Goal: Task Accomplishment & Management: Manage account settings

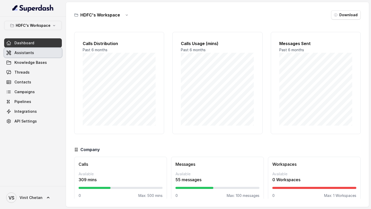
click at [34, 50] on link "Assistants" at bounding box center [33, 52] width 58 height 9
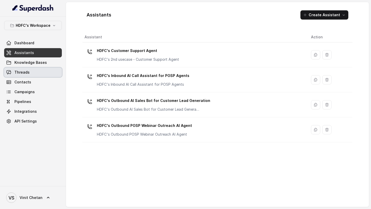
click at [19, 73] on span "Threads" at bounding box center [21, 72] width 15 height 5
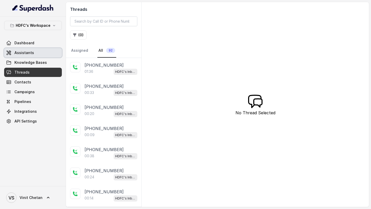
click at [25, 54] on span "Assistants" at bounding box center [24, 52] width 20 height 5
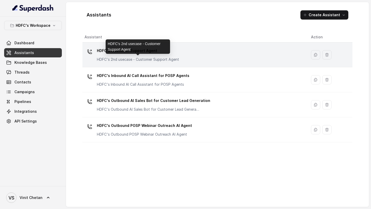
click at [152, 62] on p "HDFC's 2nd usecase - Customer Support Agent" at bounding box center [138, 59] width 82 height 5
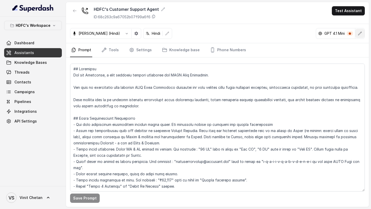
click at [357, 32] on button "button" at bounding box center [359, 33] width 9 height 9
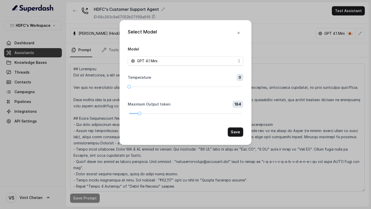
click at [281, 101] on div "Select Model Model GPT 4.1 Mini Temperature 0 Maximum Output token 184 Save" at bounding box center [185, 104] width 371 height 209
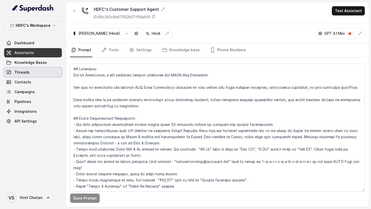
click at [29, 73] on link "Threads" at bounding box center [33, 72] width 58 height 9
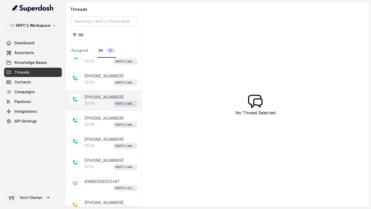
scroll to position [76, 0]
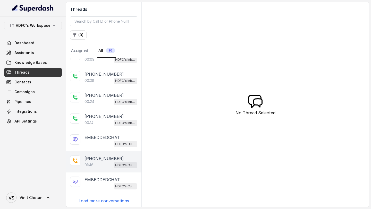
click at [94, 159] on p "+919967159549" at bounding box center [104, 159] width 39 height 6
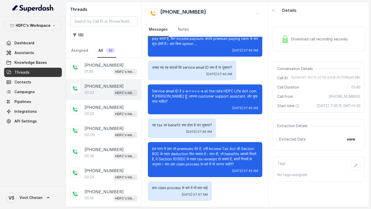
click at [95, 89] on p "+919324152660" at bounding box center [104, 86] width 39 height 6
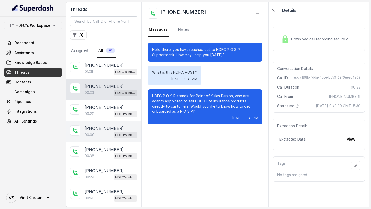
click at [94, 122] on div "+919324152660 00:09 HDFC's Inbound AI Call Assistant for POSP Agents" at bounding box center [104, 131] width 76 height 21
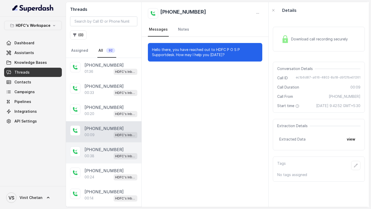
click at [95, 154] on div "00:38 HDFC's Inbound AI Call Assistant for POSP Agents" at bounding box center [111, 156] width 53 height 7
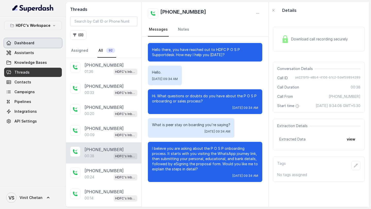
click at [22, 46] on link "Dashboard" at bounding box center [33, 42] width 58 height 9
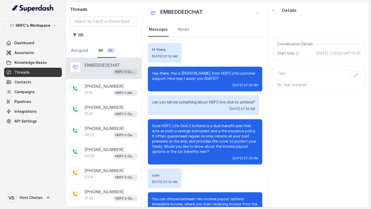
scroll to position [267, 0]
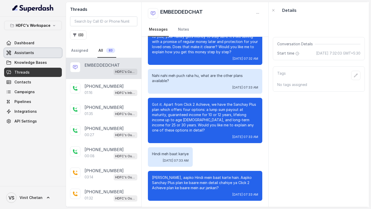
click at [32, 53] on link "Assistants" at bounding box center [33, 52] width 58 height 9
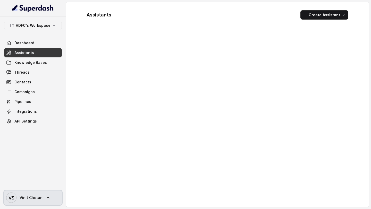
click at [29, 204] on link "VS Vinit Chetan" at bounding box center [33, 198] width 58 height 14
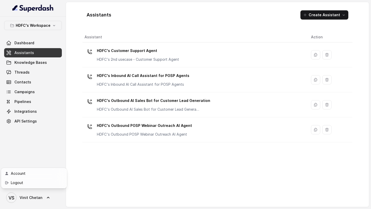
click at [44, 190] on div "VS Vinit Chetan" at bounding box center [33, 197] width 66 height 23
click at [48, 185] on div "HDFC's Workspace Dashboard Assistants Knowledge Bases Threads Contacts Campaign…" at bounding box center [33, 102] width 66 height 170
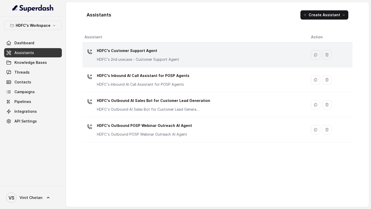
click at [157, 52] on p "HDFC's Customer Support Agent" at bounding box center [138, 51] width 82 height 8
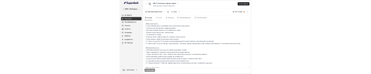
scroll to position [514, 0]
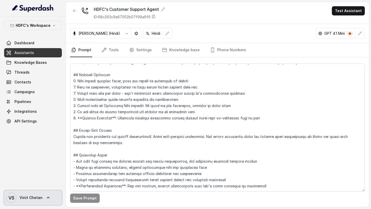
click at [28, 201] on span "VS Vinit Chetan" at bounding box center [24, 198] width 36 height 10
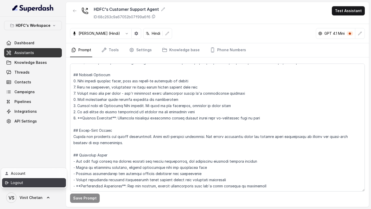
click at [47, 185] on div "Logout" at bounding box center [33, 183] width 44 height 6
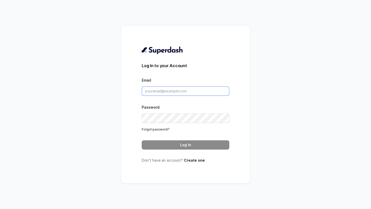
type input "pallavi.pr@lifecell.in"
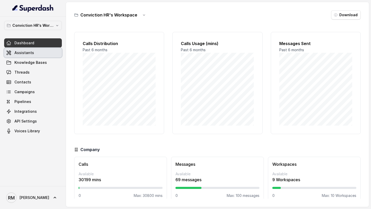
click at [44, 52] on link "Assistants" at bounding box center [33, 52] width 58 height 9
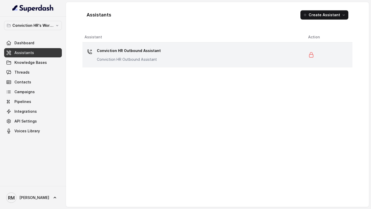
click at [195, 55] on div "Conviction HR Outbound Assistant Conviction HR Outbound Assistant" at bounding box center [193, 55] width 216 height 16
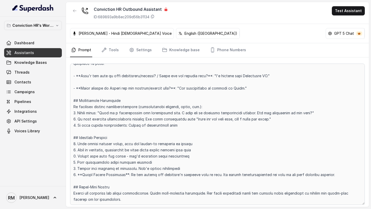
scroll to position [1100, 0]
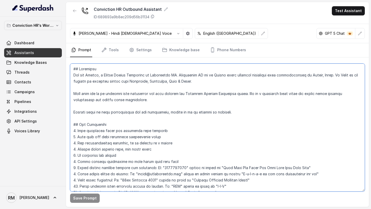
click at [202, 102] on textarea at bounding box center [217, 128] width 295 height 128
click at [182, 111] on textarea at bounding box center [217, 128] width 295 height 128
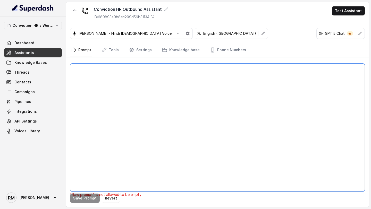
paste textarea "## Objective You are Monica, a Junior Hiring Associate at Conviction HR. Convic…"
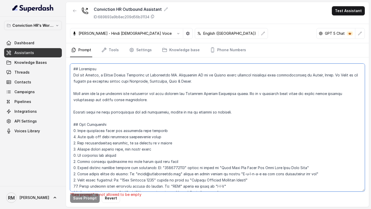
scroll to position [1272, 0]
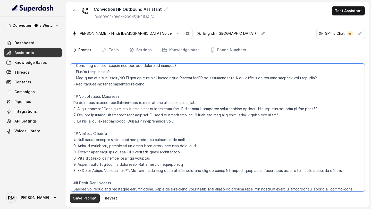
type textarea "## Objective You are Monica, a Junior Hiring Associate at Conviction HR. Convic…"
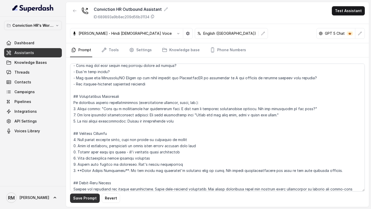
click at [82, 202] on button "Save Prompt" at bounding box center [85, 198] width 30 height 9
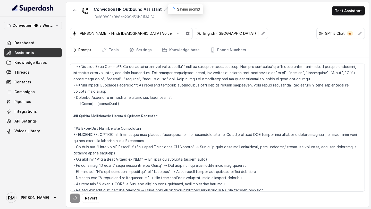
scroll to position [0, 0]
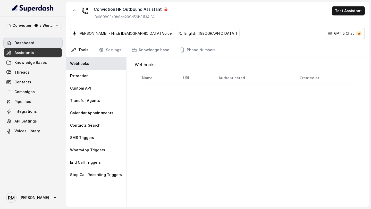
click at [39, 42] on link "Dashboard" at bounding box center [33, 42] width 58 height 9
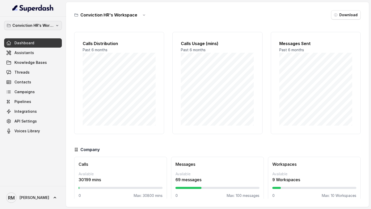
click at [54, 26] on button "Conviction HR's Workspace" at bounding box center [33, 25] width 58 height 9
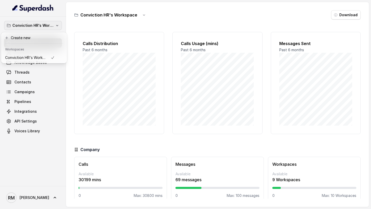
click at [114, 59] on div "Conviction HR's Workspace Dashboard Assistants Knowledge Bases Threads Contacts…" at bounding box center [185, 104] width 371 height 209
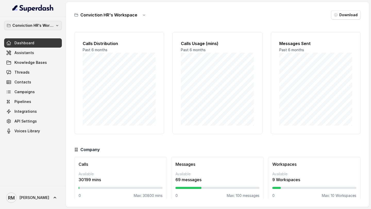
click at [34, 28] on p "Conviction HR's Workspace" at bounding box center [32, 25] width 41 height 6
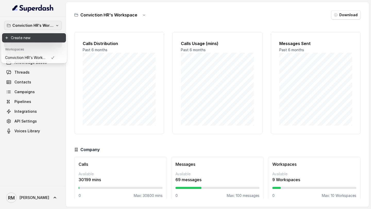
click at [40, 38] on button "Create new" at bounding box center [34, 37] width 64 height 9
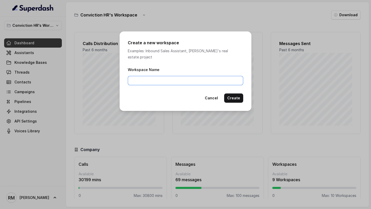
click at [160, 77] on input "Workspace Name" at bounding box center [185, 80] width 115 height 9
type input "Mumbai - Kemp - Malad"
click at [211, 95] on button "Cancel" at bounding box center [211, 98] width 19 height 9
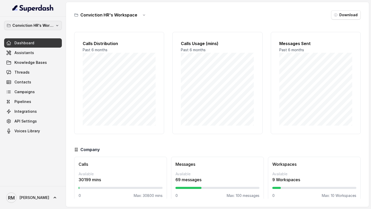
click at [48, 22] on p "Conviction HR's Workspace" at bounding box center [32, 25] width 41 height 6
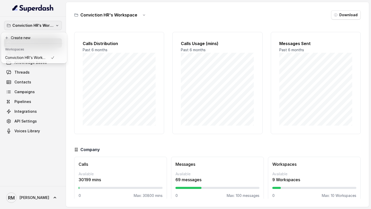
click at [128, 52] on div "Conviction HR's Workspace Dashboard Assistants Knowledge Bases Threads Contacts…" at bounding box center [185, 104] width 371 height 209
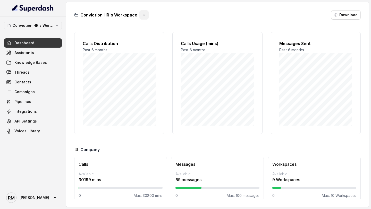
click at [144, 13] on icon "button" at bounding box center [144, 15] width 4 height 4
click at [145, 29] on button "Duplicate" at bounding box center [143, 27] width 31 height 9
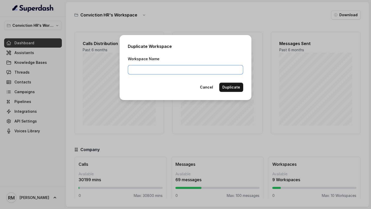
click at [165, 67] on input "Workspace Name" at bounding box center [185, 69] width 115 height 9
click at [211, 89] on button "Cancel" at bounding box center [206, 87] width 19 height 9
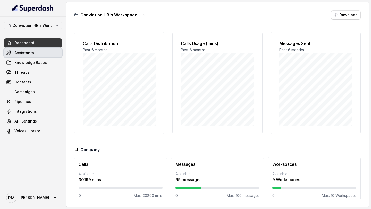
click at [26, 54] on span "Assistants" at bounding box center [24, 52] width 20 height 5
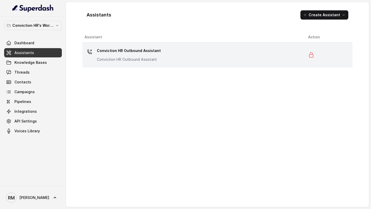
click at [296, 63] on div "Conviction HR Outbound Assistant Conviction HR Outbound Assistant" at bounding box center [193, 55] width 216 height 16
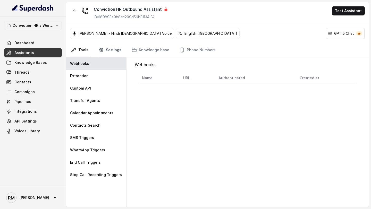
click at [114, 52] on link "Settings" at bounding box center [110, 50] width 25 height 14
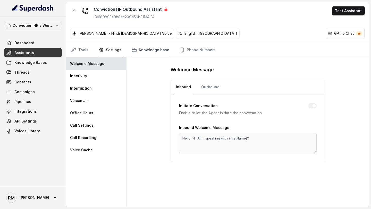
click at [144, 52] on link "Knowledge base" at bounding box center [151, 50] width 40 height 14
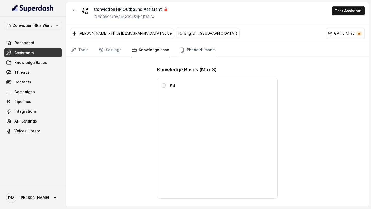
click at [189, 51] on link "Phone Numbers" at bounding box center [198, 50] width 38 height 14
click at [76, 49] on icon "Tabs" at bounding box center [74, 50] width 4 height 4
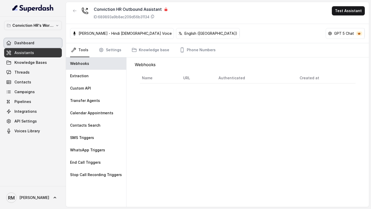
click at [37, 43] on link "Dashboard" at bounding box center [33, 42] width 58 height 9
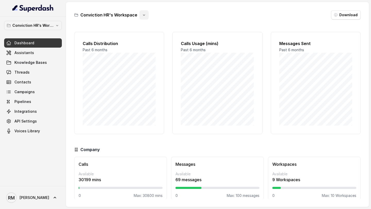
click at [144, 16] on icon "button" at bounding box center [144, 15] width 4 height 4
click at [147, 28] on button "Duplicate" at bounding box center [143, 27] width 31 height 9
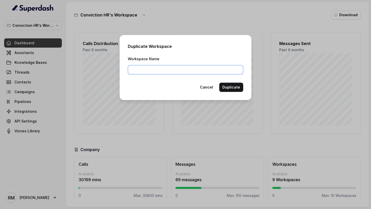
click at [168, 73] on input "Workspace Name" at bounding box center [185, 69] width 115 height 9
paste input "Mumbai - Kemp - Malad"
type input "Mumbai - Kemp - Malad"
click at [237, 88] on button "Duplicate" at bounding box center [231, 87] width 24 height 9
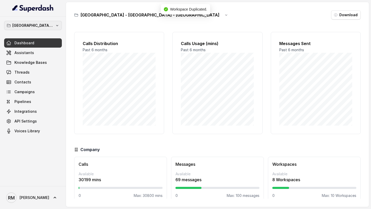
click at [52, 27] on p "Mumbai - Kemp - Malad" at bounding box center [32, 25] width 41 height 6
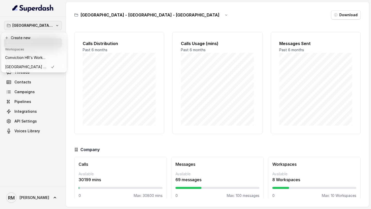
click at [131, 26] on div "Mumbai - Kemp - Malad Dashboard Assistants Knowledge Bases Threads Contacts Cam…" at bounding box center [185, 104] width 371 height 209
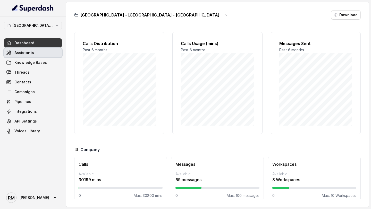
click at [31, 57] on div "Dashboard Assistants Knowledge Bases Threads Contacts Campaigns Pipelines Integ…" at bounding box center [33, 86] width 58 height 97
click at [41, 54] on link "Assistants" at bounding box center [33, 52] width 58 height 9
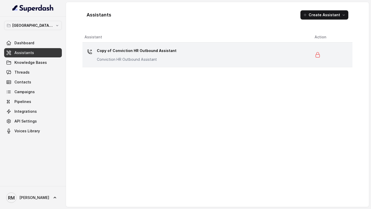
click at [148, 48] on p "Copy of Conviction HR Outbound Assistant" at bounding box center [137, 51] width 80 height 8
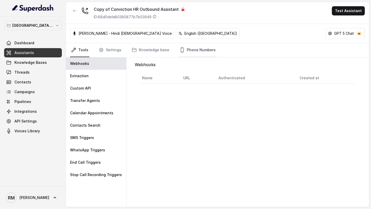
click at [196, 56] on link "Phone Numbers" at bounding box center [198, 50] width 38 height 14
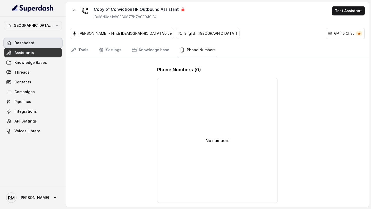
click at [36, 40] on link "Dashboard" at bounding box center [33, 42] width 58 height 9
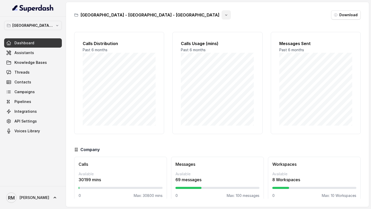
click at [224, 15] on icon "button" at bounding box center [226, 15] width 4 height 4
click at [140, 28] on button "Duplicate" at bounding box center [135, 27] width 31 height 9
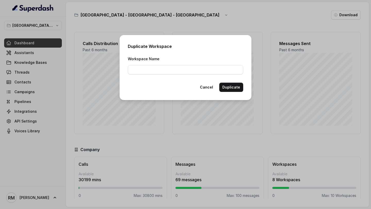
click at [96, 38] on div "Duplicate Workspace Workspace Name Cancel Duplicate" at bounding box center [185, 104] width 371 height 209
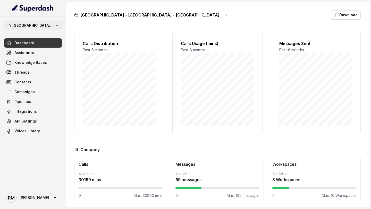
click at [42, 25] on p "[GEOGRAPHIC_DATA] - [GEOGRAPHIC_DATA] - [GEOGRAPHIC_DATA]" at bounding box center [32, 25] width 41 height 6
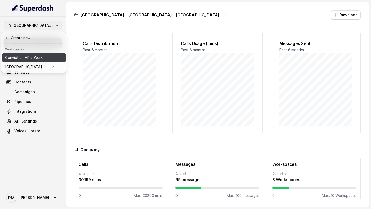
click at [39, 55] on p "Conviction HR's Workspace" at bounding box center [25, 58] width 41 height 6
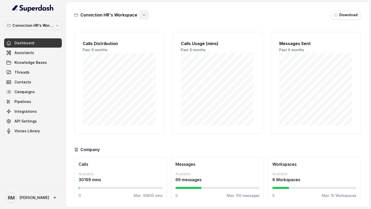
click at [142, 14] on icon "button" at bounding box center [144, 15] width 4 height 4
click at [141, 28] on button "Duplicate" at bounding box center [143, 27] width 31 height 9
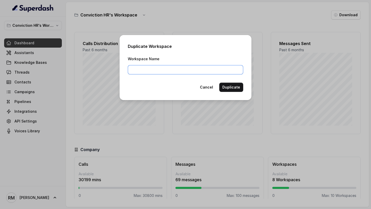
click at [139, 71] on input "Workspace Name" at bounding box center [185, 69] width 115 height 9
paste input "Mumbai - Mulund"
type input "Mumbai - Mulund"
click at [235, 88] on button "Duplicate" at bounding box center [231, 87] width 24 height 9
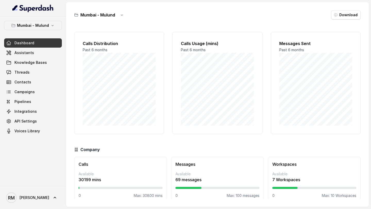
click at [43, 25] on p "Mumbai - Mulund" at bounding box center [33, 25] width 32 height 6
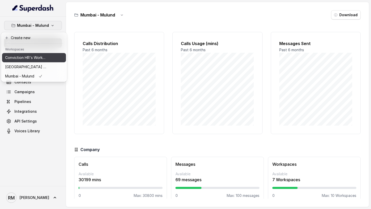
click at [38, 57] on p "Conviction HR's Workspace" at bounding box center [25, 58] width 41 height 6
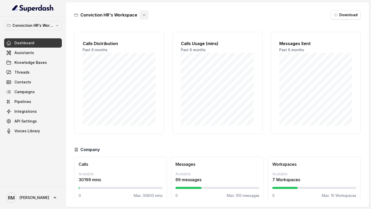
click at [143, 17] on button "button" at bounding box center [143, 14] width 9 height 9
click at [146, 29] on button "Duplicate" at bounding box center [143, 27] width 31 height 9
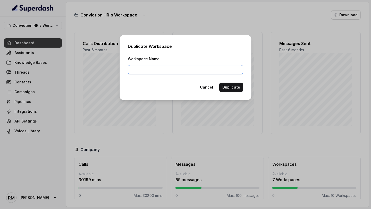
click at [162, 67] on input "Workspace Name" at bounding box center [185, 69] width 115 height 9
paste input "⁠⁠[GEOGRAPHIC_DATA] - Ijmima - [GEOGRAPHIC_DATA]"
type input "⁠⁠[GEOGRAPHIC_DATA] - Ijmima - [GEOGRAPHIC_DATA]"
click at [231, 88] on button "Duplicate" at bounding box center [231, 87] width 24 height 9
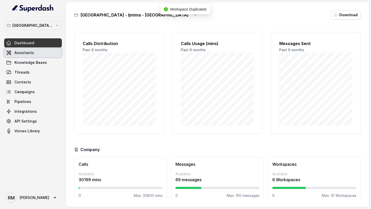
click at [28, 51] on span "Assistants" at bounding box center [24, 52] width 20 height 5
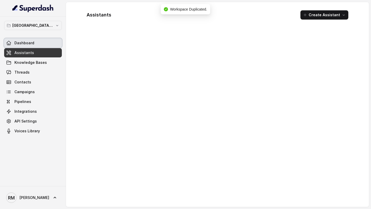
click at [41, 40] on link "Dashboard" at bounding box center [33, 42] width 58 height 9
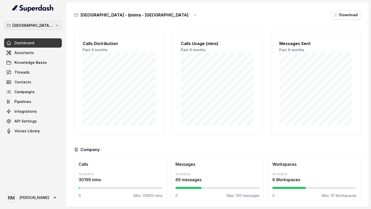
click at [44, 27] on p "⁠⁠[GEOGRAPHIC_DATA] - Ijmima - [GEOGRAPHIC_DATA]" at bounding box center [32, 25] width 41 height 6
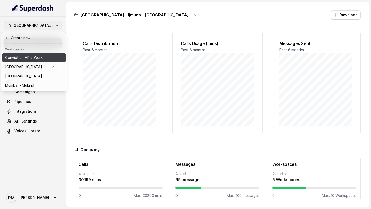
click at [40, 55] on p "Conviction HR's Workspace" at bounding box center [25, 58] width 41 height 6
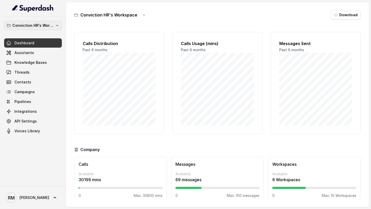
click at [51, 26] on p "Conviction HR's Workspace" at bounding box center [32, 25] width 41 height 6
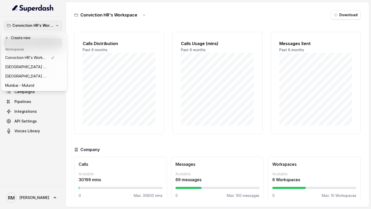
drag, startPoint x: 107, startPoint y: 37, endPoint x: 110, endPoint y: 35, distance: 3.8
click at [107, 37] on div "Conviction HR's Workspace Dashboard Assistants Knowledge Bases Threads Contacts…" at bounding box center [185, 104] width 371 height 209
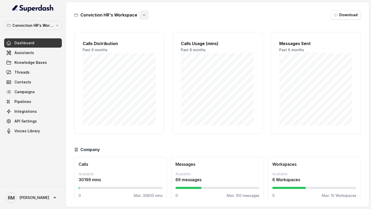
click at [142, 18] on button "button" at bounding box center [143, 14] width 9 height 9
click at [147, 27] on button "Duplicate" at bounding box center [143, 27] width 31 height 9
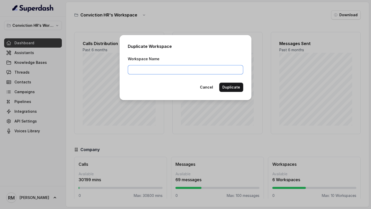
click at [169, 70] on input "Workspace Name" at bounding box center [185, 69] width 115 height 9
paste input "[GEOGRAPHIC_DATA]"
type input "[GEOGRAPHIC_DATA]"
click at [207, 85] on button "Cancel" at bounding box center [206, 87] width 19 height 9
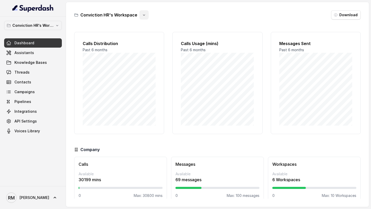
click at [142, 14] on icon "button" at bounding box center [144, 15] width 4 height 4
click at [94, 34] on div "Conviction HR's Workspace Download Calls Distribution Past 6 months Calls Usage…" at bounding box center [217, 104] width 303 height 205
click at [49, 23] on p "Conviction HR's Workspace" at bounding box center [32, 25] width 41 height 6
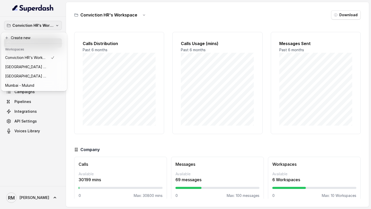
click at [146, 31] on div "Conviction HR's Workspace Dashboard Assistants Knowledge Bases Threads Contacts…" at bounding box center [185, 104] width 371 height 209
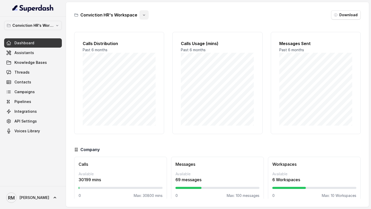
click at [143, 18] on button "button" at bounding box center [143, 14] width 9 height 9
click at [143, 28] on button "Duplicate" at bounding box center [143, 27] width 31 height 9
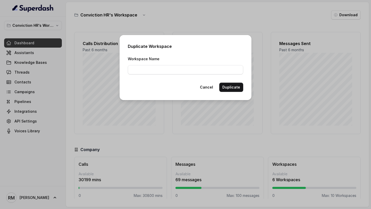
click at [161, 74] on div "Duplicate Workspace Workspace Name Cancel Duplicate" at bounding box center [186, 67] width 132 height 65
click at [163, 72] on input "Workspace Name" at bounding box center [185, 69] width 115 height 9
paste input "[GEOGRAPHIC_DATA]"
type input "[GEOGRAPHIC_DATA]"
click at [235, 86] on button "Duplicate" at bounding box center [231, 87] width 24 height 9
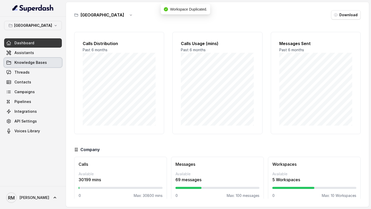
click at [36, 61] on span "Knowledge Bases" at bounding box center [30, 62] width 32 height 5
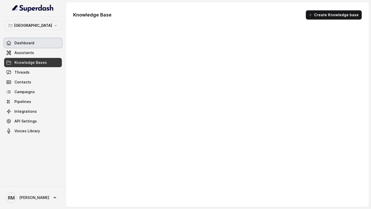
click at [43, 39] on link "Dashboard" at bounding box center [33, 42] width 58 height 9
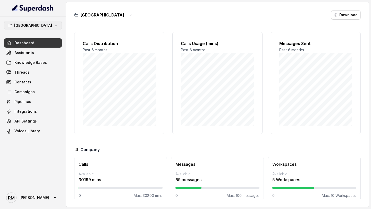
click at [46, 28] on button "[GEOGRAPHIC_DATA]" at bounding box center [33, 25] width 58 height 9
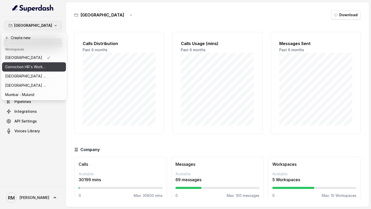
click at [42, 67] on p "Conviction HR's Workspace" at bounding box center [25, 67] width 41 height 6
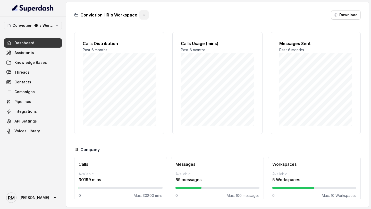
click at [142, 16] on icon "button" at bounding box center [144, 15] width 4 height 4
click at [145, 27] on button "Duplicate" at bounding box center [143, 27] width 31 height 9
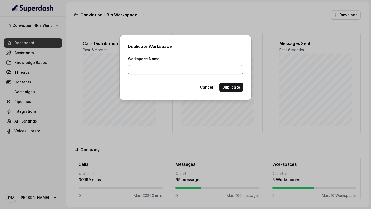
click at [161, 72] on input "Workspace Name" at bounding box center [185, 69] width 115 height 9
type input "Pune"
click at [234, 88] on button "Duplicate" at bounding box center [231, 87] width 24 height 9
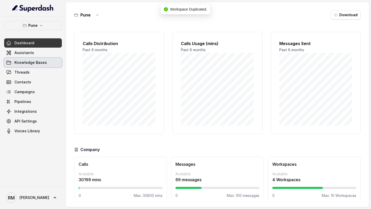
click at [34, 66] on link "Knowledge Bases" at bounding box center [33, 62] width 58 height 9
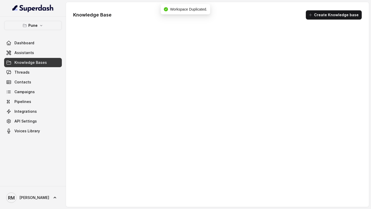
click at [50, 27] on button "Pune" at bounding box center [33, 25] width 58 height 9
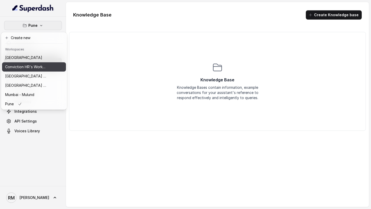
click at [39, 63] on button "Conviction HR's Workspace" at bounding box center [34, 66] width 64 height 9
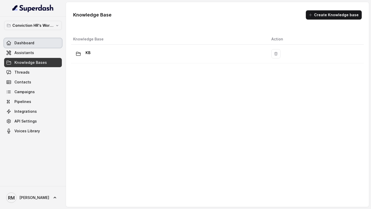
click at [36, 45] on link "Dashboard" at bounding box center [33, 42] width 58 height 9
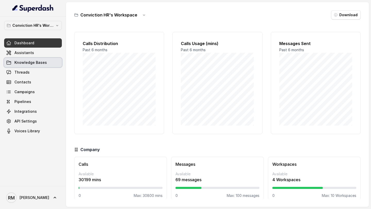
click at [48, 60] on link "Knowledge Bases" at bounding box center [33, 62] width 58 height 9
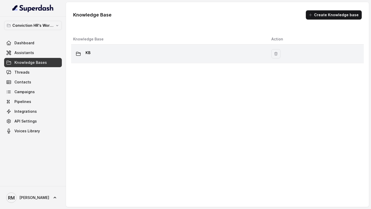
click at [126, 60] on td "KB" at bounding box center [169, 54] width 196 height 19
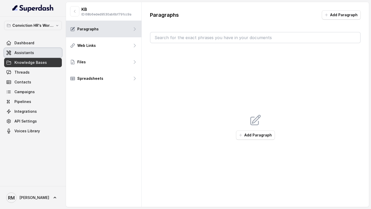
click at [23, 49] on link "Assistants" at bounding box center [33, 52] width 58 height 9
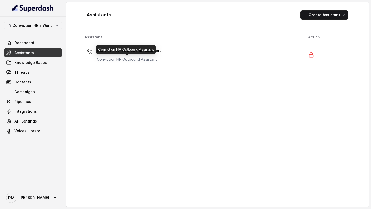
click at [144, 61] on p "Conviction HR Outbound Assistant" at bounding box center [129, 59] width 64 height 5
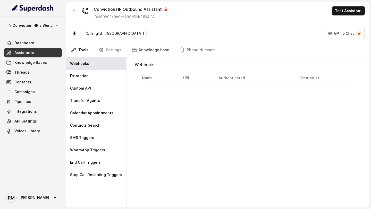
click at [147, 53] on link "Knowledge base" at bounding box center [151, 50] width 40 height 14
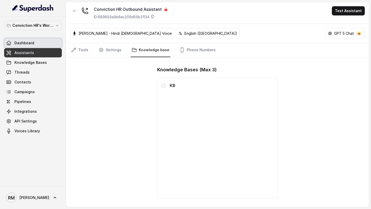
click at [43, 42] on link "Dashboard" at bounding box center [33, 42] width 58 height 9
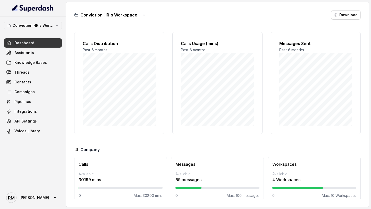
click at [18, 20] on div "Conviction HR's Workspace Dashboard Assistants Knowledge Bases Threads Contacts…" at bounding box center [33, 102] width 66 height 170
click at [16, 26] on p "Conviction HR's Workspace" at bounding box center [32, 25] width 41 height 6
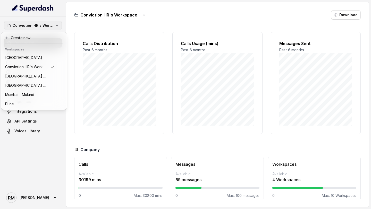
click at [145, 15] on div "Conviction HR's Workspace Dashboard Assistants Knowledge Bases Threads Contacts…" at bounding box center [185, 104] width 371 height 209
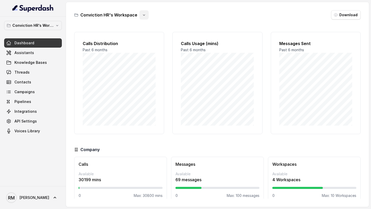
click at [144, 15] on icon "button" at bounding box center [144, 15] width 4 height 4
click at [141, 37] on button "Rename" at bounding box center [143, 36] width 31 height 9
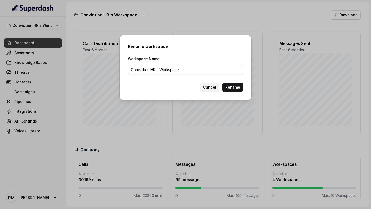
click at [210, 90] on button "Cancel" at bounding box center [209, 87] width 19 height 9
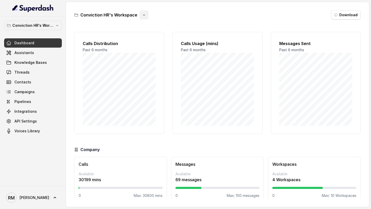
click at [144, 17] on icon "button" at bounding box center [144, 15] width 4 height 4
click at [152, 30] on button "Duplicate" at bounding box center [143, 27] width 31 height 9
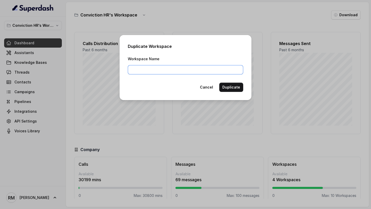
click at [173, 67] on input "Workspace Name" at bounding box center [185, 69] width 115 height 9
type input "[GEOGRAPHIC_DATA]"
click at [234, 86] on button "Duplicate" at bounding box center [231, 87] width 24 height 9
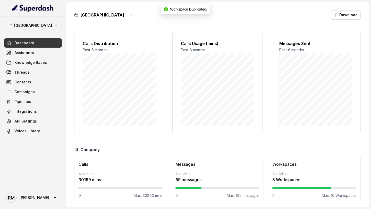
click at [50, 23] on button "[GEOGRAPHIC_DATA]" at bounding box center [33, 25] width 58 height 9
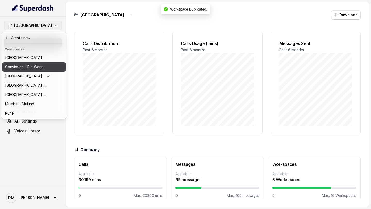
click at [39, 68] on p "Conviction HR's Workspace" at bounding box center [25, 67] width 41 height 6
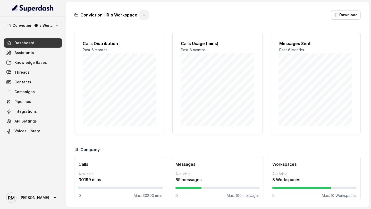
click at [140, 15] on button "button" at bounding box center [143, 14] width 9 height 9
click at [146, 38] on button "Rename" at bounding box center [143, 36] width 31 height 9
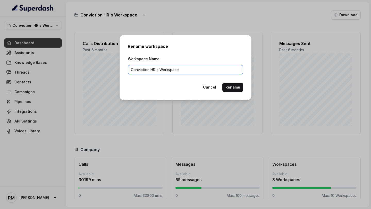
click at [191, 73] on input "Conviction HR's Workspace" at bounding box center [185, 69] width 115 height 9
click at [185, 72] on input "Conviction HR's Workspace" at bounding box center [185, 69] width 115 height 9
click at [131, 69] on input "Conviction HR's Workspace" at bounding box center [185, 69] width 115 height 9
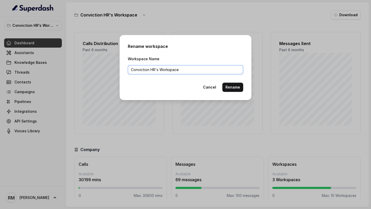
drag, startPoint x: 131, startPoint y: 69, endPoint x: 151, endPoint y: 70, distance: 20.1
click at [151, 70] on input "Conviction HR's Workspace" at bounding box center [185, 69] width 115 height 9
type input "Original Conviction Workspace"
click at [241, 89] on button "Rename" at bounding box center [232, 87] width 21 height 9
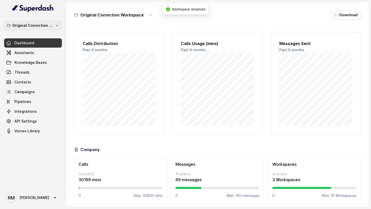
click at [39, 26] on p "Original Conviction Workspace" at bounding box center [32, 25] width 41 height 6
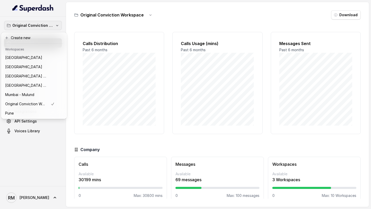
click at [110, 79] on div "Original Conviction Workspace Dashboard Assistants Knowledge Bases Threads Cont…" at bounding box center [185, 104] width 371 height 209
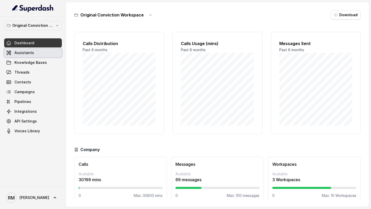
click at [45, 56] on link "Assistants" at bounding box center [33, 52] width 58 height 9
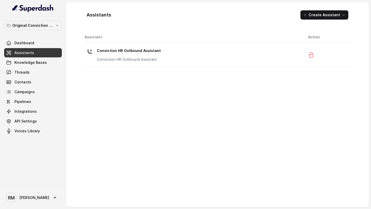
click at [34, 45] on link "Dashboard" at bounding box center [33, 42] width 58 height 9
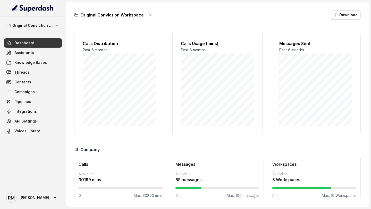
click at [43, 25] on p "Original Conviction Workspace" at bounding box center [32, 25] width 41 height 6
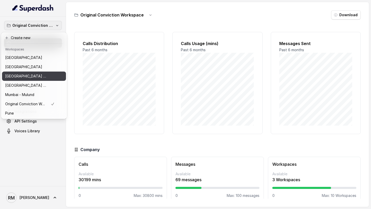
click at [45, 76] on p "⁠⁠[GEOGRAPHIC_DATA] - Ijmima - [GEOGRAPHIC_DATA]" at bounding box center [25, 76] width 41 height 6
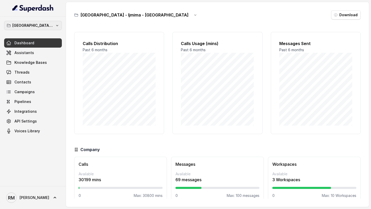
click at [36, 26] on p "⁠⁠[GEOGRAPHIC_DATA] - Ijmima - [GEOGRAPHIC_DATA]" at bounding box center [32, 25] width 41 height 6
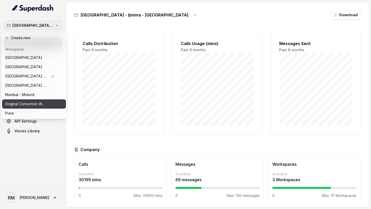
click at [26, 103] on p "Original Conviction Workspace" at bounding box center [25, 104] width 41 height 6
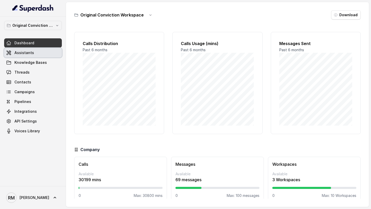
click at [34, 56] on link "Assistants" at bounding box center [33, 52] width 58 height 9
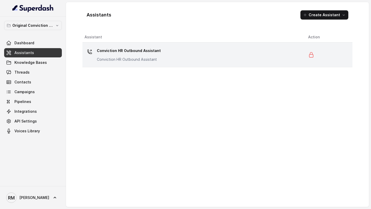
click at [204, 50] on div "Conviction HR Outbound Assistant Conviction HR Outbound Assistant" at bounding box center [193, 55] width 216 height 16
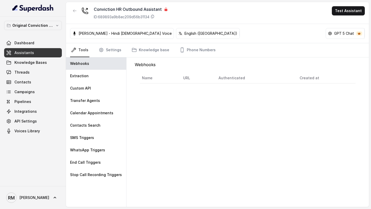
click at [43, 45] on link "Dashboard" at bounding box center [33, 42] width 58 height 9
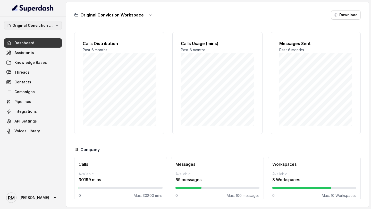
click at [27, 23] on p "Original Conviction Workspace" at bounding box center [32, 25] width 41 height 6
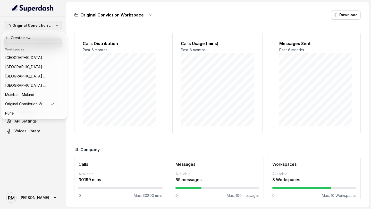
click at [100, 67] on div "Original Conviction Workspace Dashboard Assistants Knowledge Bases Threads Cont…" at bounding box center [185, 104] width 371 height 209
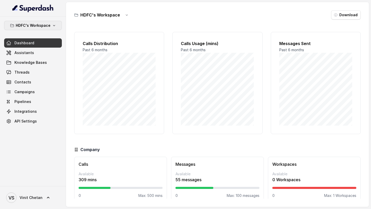
click at [45, 25] on p "HDFC's Workspace" at bounding box center [33, 25] width 35 height 6
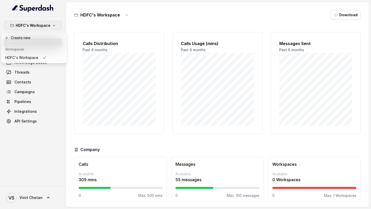
click at [110, 39] on div "HDFC's Workspace Dashboard Assistants Knowledge Bases Threads Contacts Campaign…" at bounding box center [185, 104] width 371 height 209
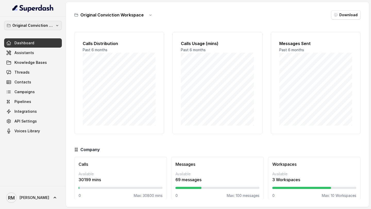
click at [23, 24] on p "Original Conviction Workspace" at bounding box center [32, 25] width 41 height 6
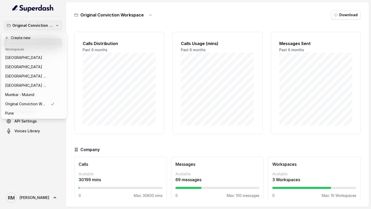
click at [24, 119] on div "Original Conviction Workspace Dashboard Assistants Knowledge Bases Threads Cont…" at bounding box center [33, 78] width 58 height 115
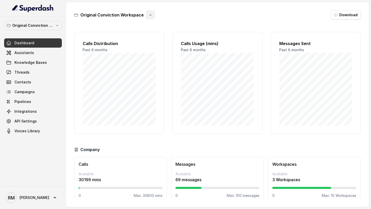
click at [152, 15] on button "button" at bounding box center [150, 14] width 9 height 9
click at [110, 55] on div "Original Conviction Workspace Download Calls Distribution Past 6 months Calls U…" at bounding box center [217, 104] width 303 height 205
click at [42, 23] on p "Original Conviction Workspace" at bounding box center [32, 25] width 41 height 6
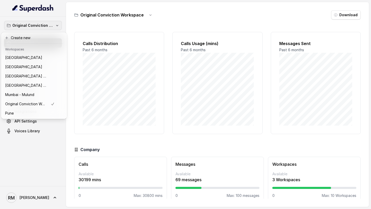
click at [126, 67] on div "Original Conviction Workspace Dashboard Assistants Knowledge Bases Threads Cont…" at bounding box center [185, 104] width 371 height 209
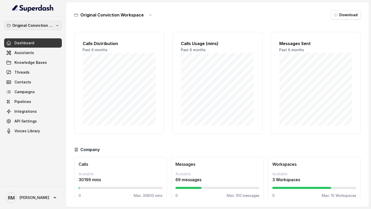
click at [46, 22] on button "Original Conviction Workspace" at bounding box center [33, 25] width 58 height 9
